Goal: Navigation & Orientation: Find specific page/section

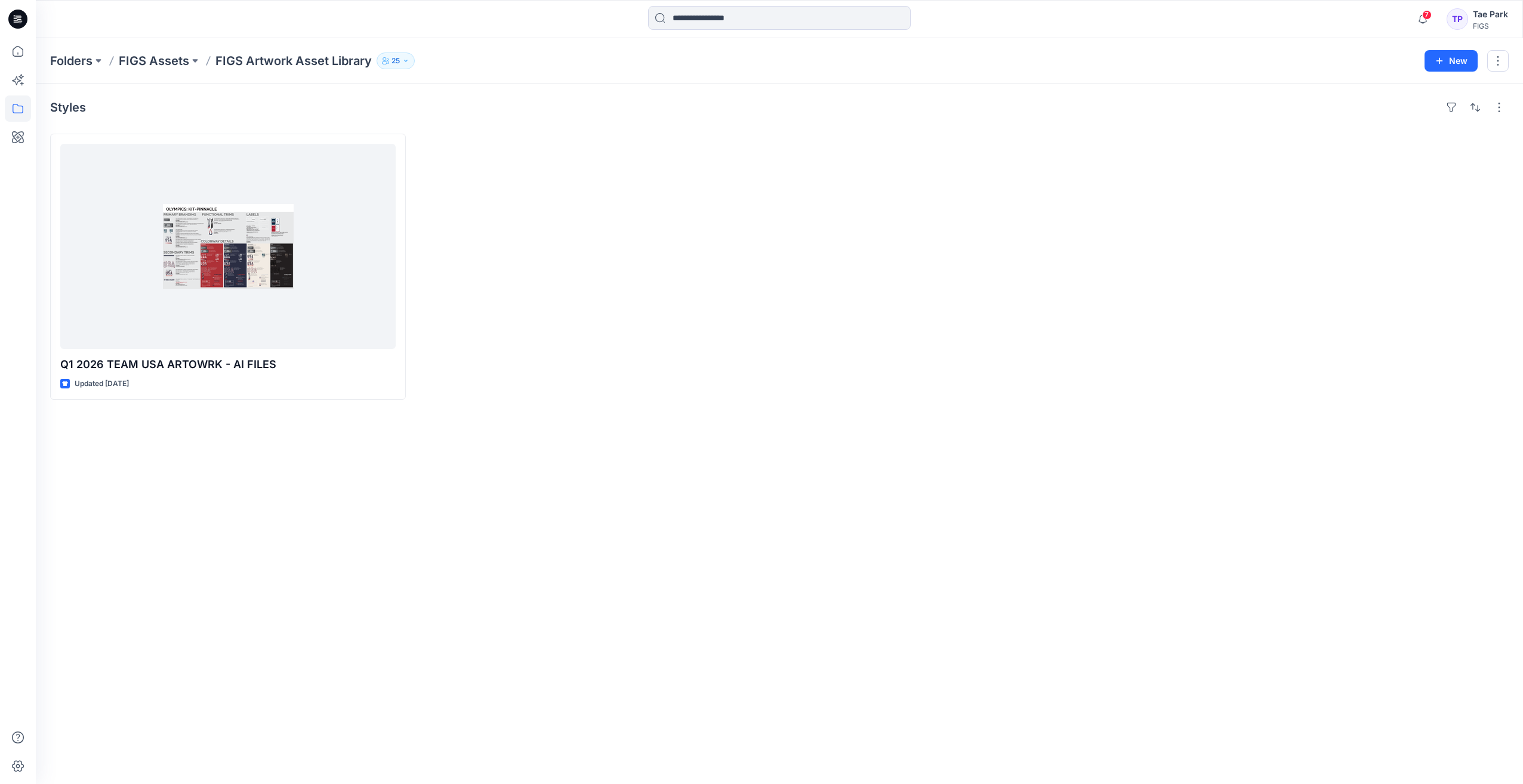
drag, startPoint x: 86, startPoint y: 477, endPoint x: 104, endPoint y: 476, distance: 18.0
click at [86, 477] on div "Styles Q1 2026 TEAM USA ARTOWRK - AI FILES Updated [DATE]" at bounding box center [779, 433] width 1487 height 700
click at [11, 108] on icon at bounding box center [18, 109] width 27 height 27
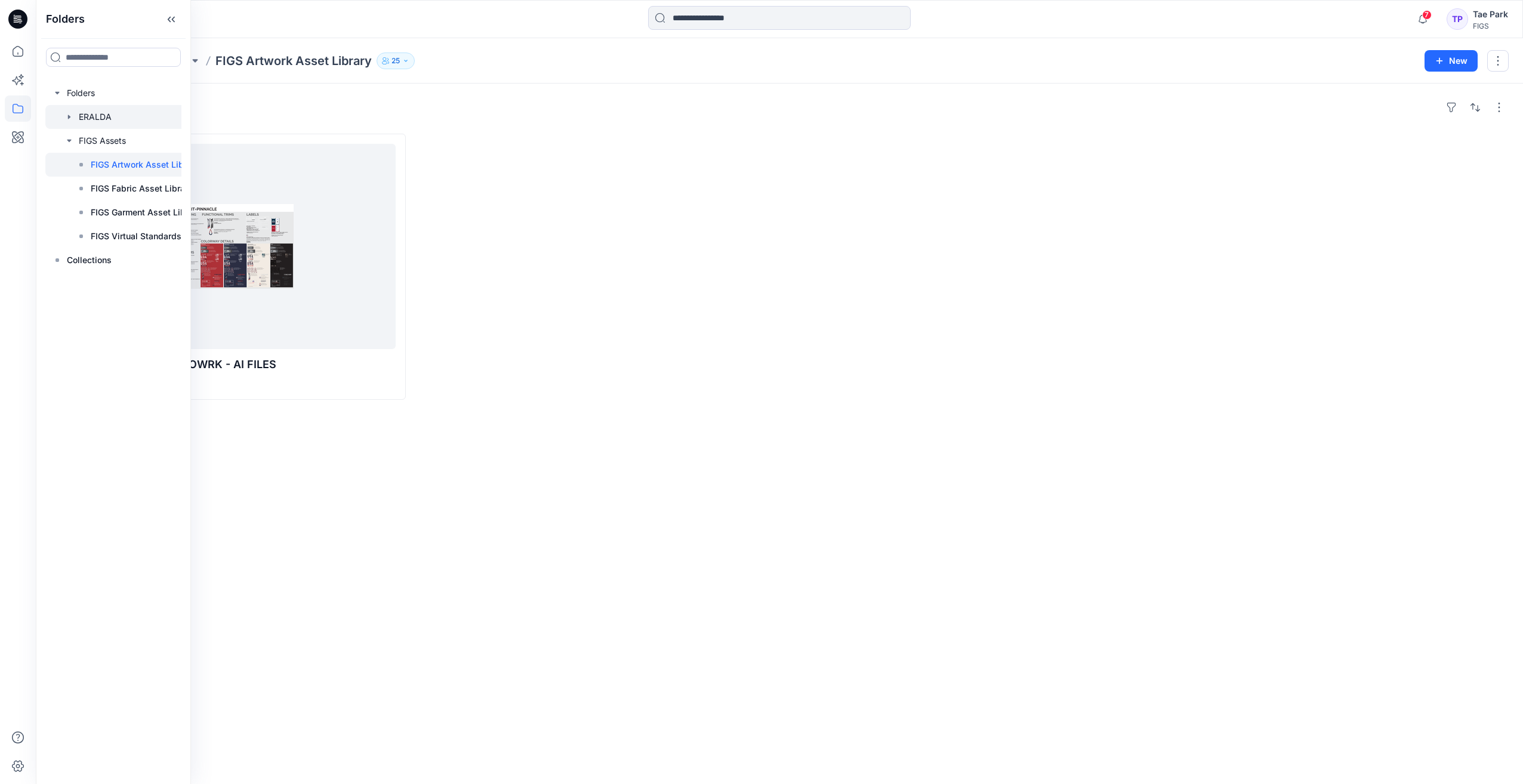
click at [96, 118] on div at bounding box center [127, 116] width 163 height 24
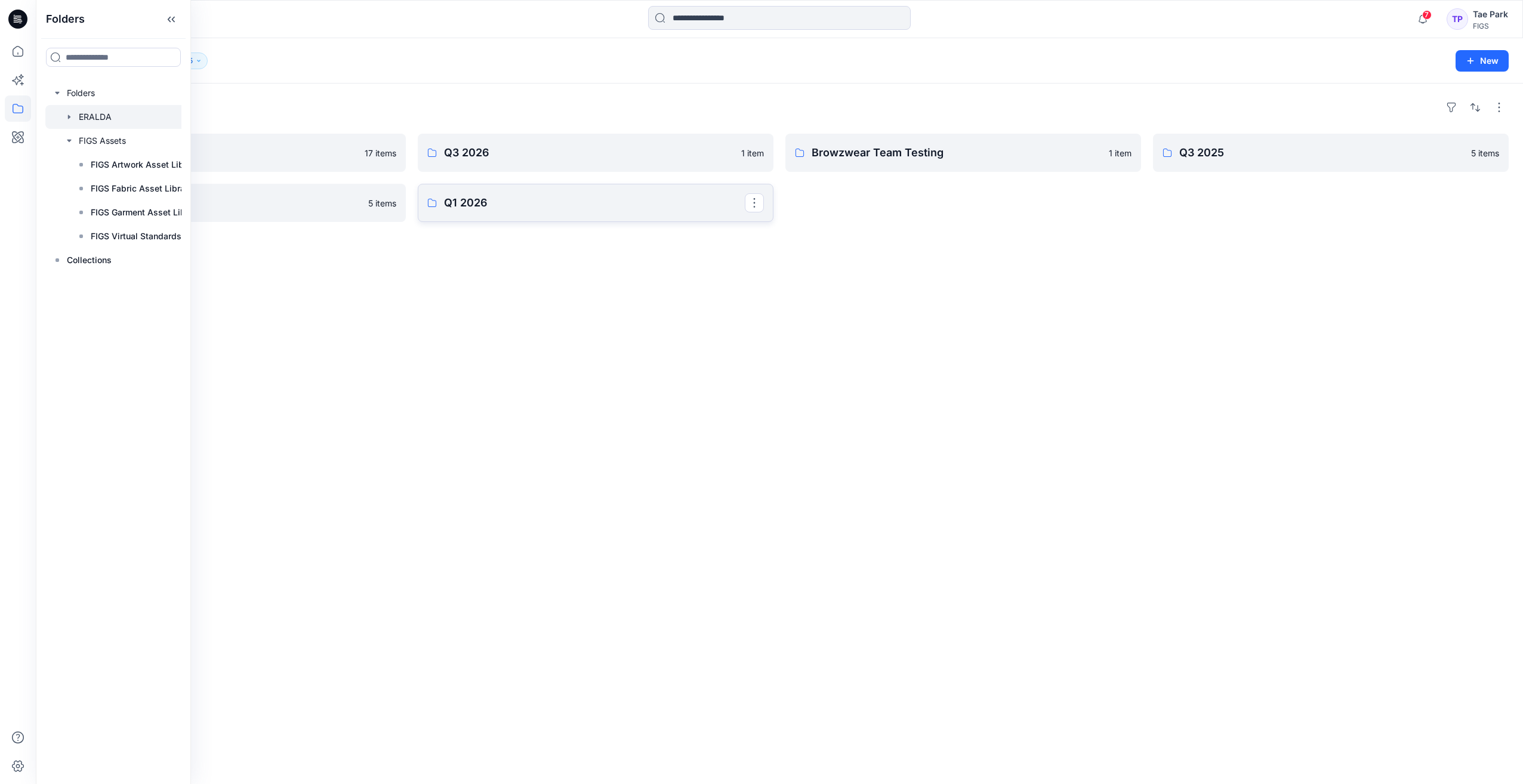
click at [495, 206] on p "Q1 2026" at bounding box center [594, 203] width 301 height 17
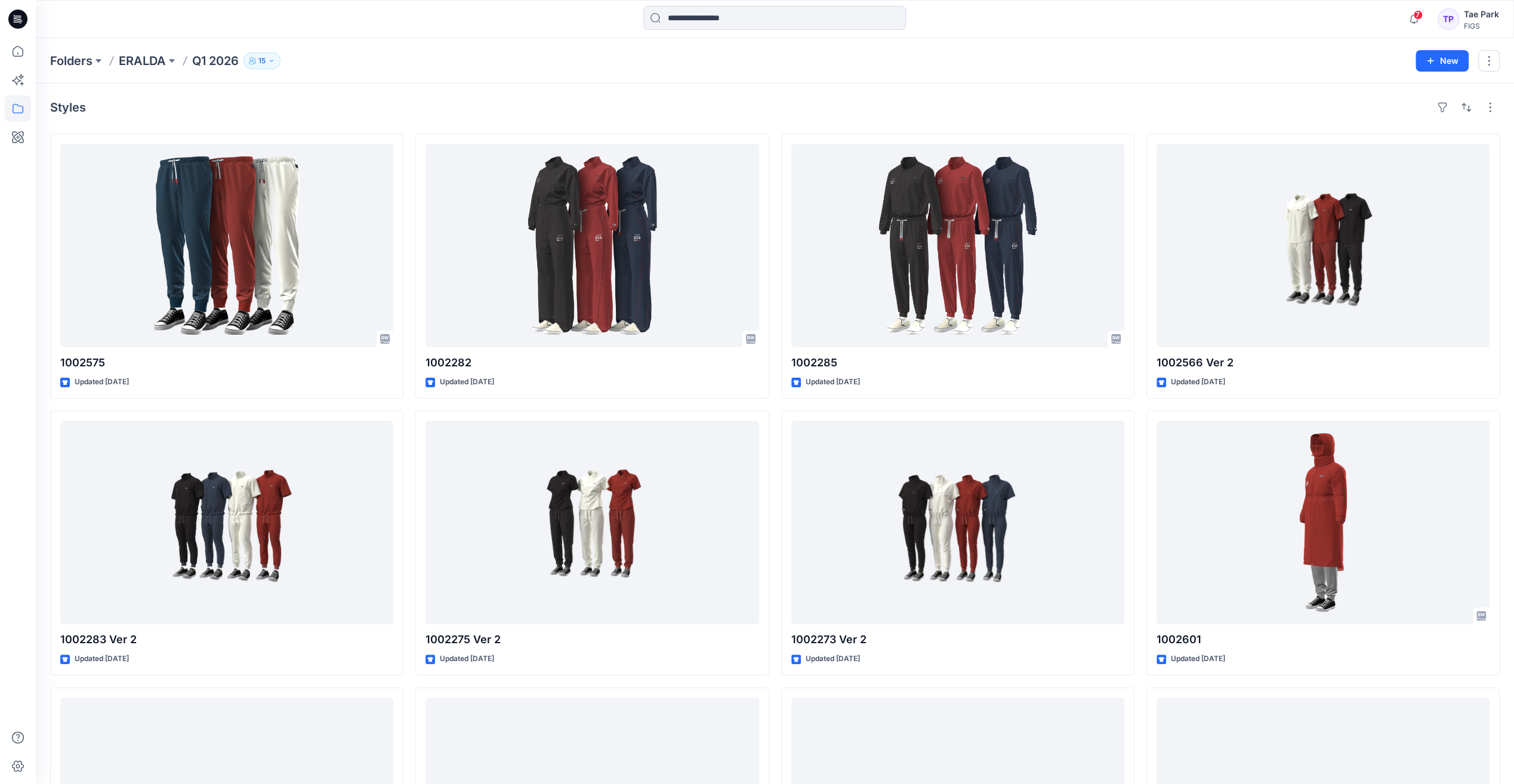
click at [147, 71] on div "Folders ERALDA Q1 2026 15 New" at bounding box center [775, 61] width 1478 height 46
click at [147, 63] on p "ERALDA" at bounding box center [142, 60] width 47 height 17
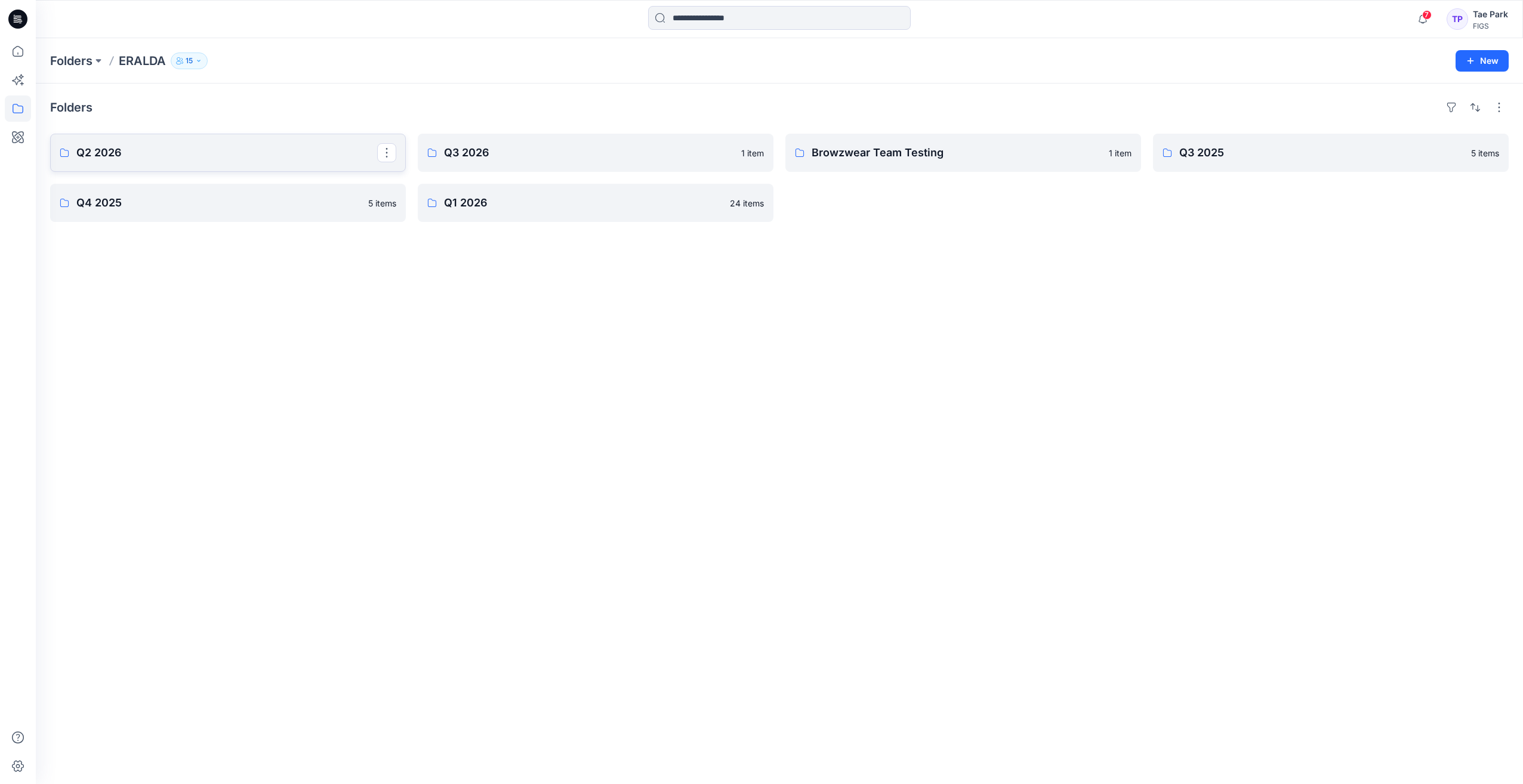
click at [143, 161] on link "Q2 2026" at bounding box center [228, 153] width 356 height 38
